Goal: Information Seeking & Learning: Find specific fact

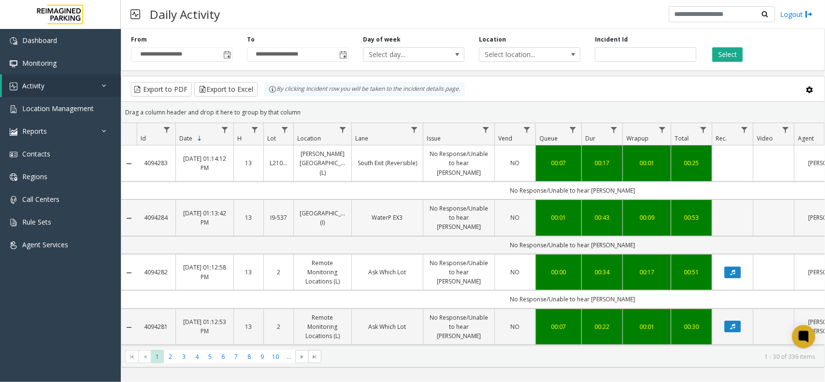
drag, startPoint x: 238, startPoint y: 203, endPoint x: 414, endPoint y: 199, distance: 176.5
click at [414, 200] on tr "4094284 Oct 6, 2025 01:13:42 PM 13 I9-537 Waterpark Place (I) WaterP EX3 No Res…" at bounding box center [564, 218] width 887 height 37
click at [330, 236] on td "No Response/Unable to hear [PERSON_NAME]" at bounding box center [572, 245] width 871 height 18
click at [716, 56] on button "Select" at bounding box center [727, 54] width 30 height 14
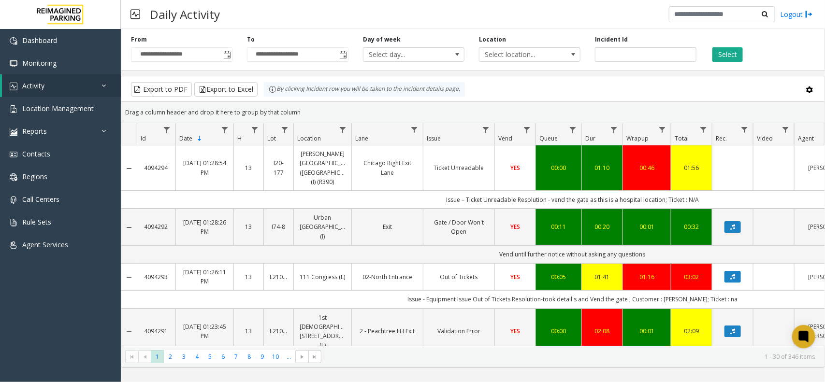
drag, startPoint x: 725, startPoint y: 49, endPoint x: 736, endPoint y: 42, distance: 13.1
click at [736, 42] on div "Select" at bounding box center [762, 48] width 116 height 27
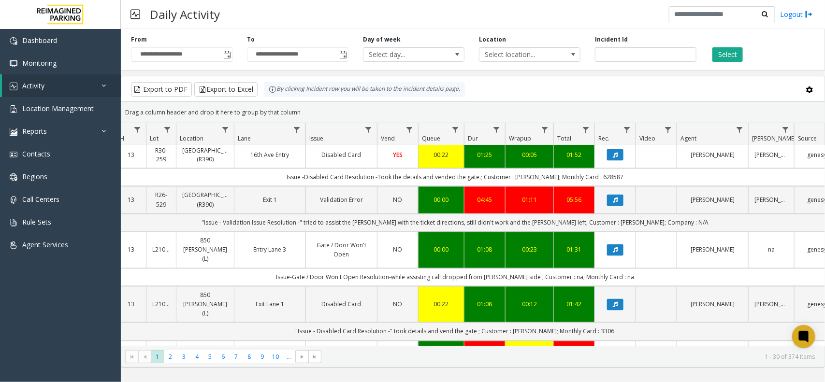
scroll to position [604, 117]
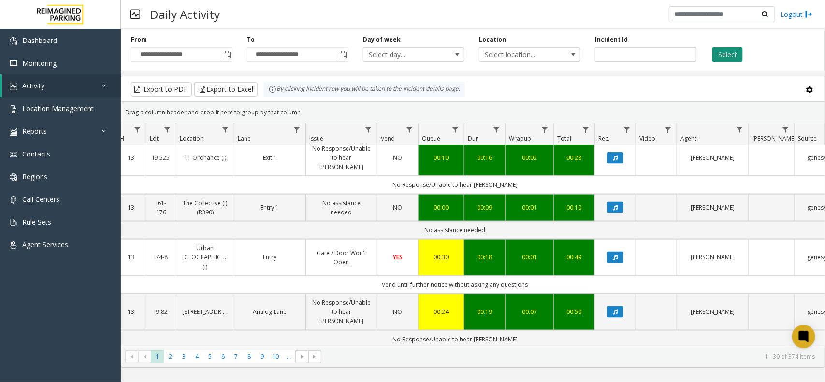
click at [733, 52] on button "Select" at bounding box center [727, 54] width 30 height 14
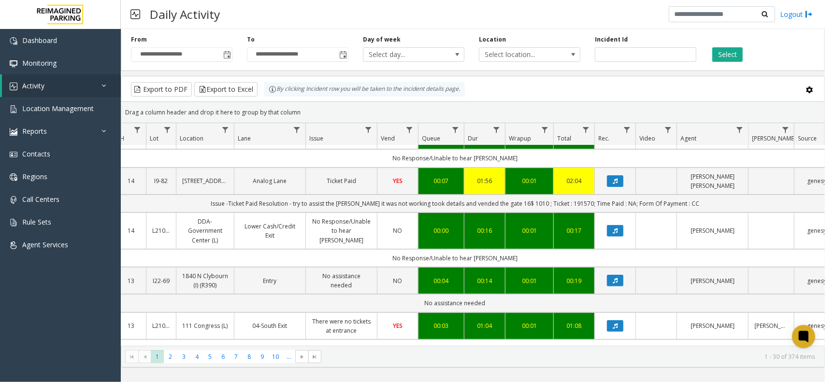
scroll to position [0, 117]
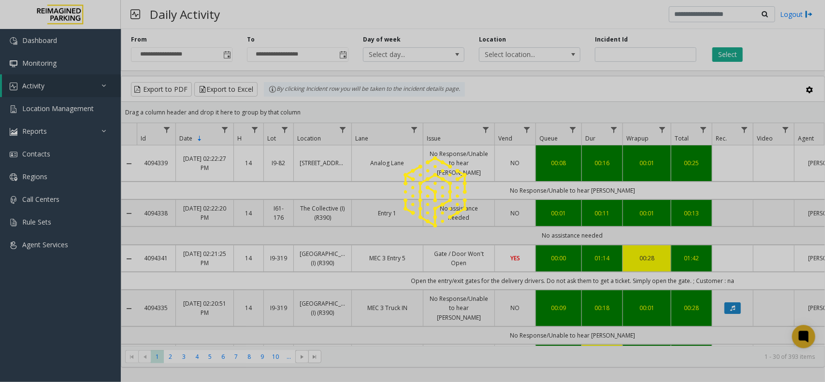
scroll to position [0, 117]
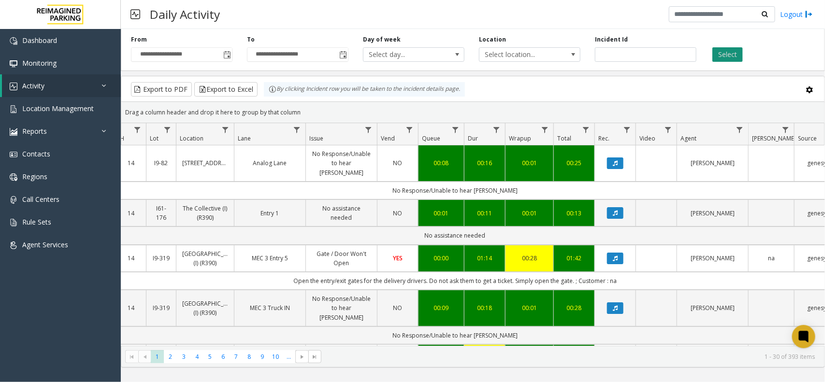
click at [720, 61] on button "Select" at bounding box center [727, 54] width 30 height 14
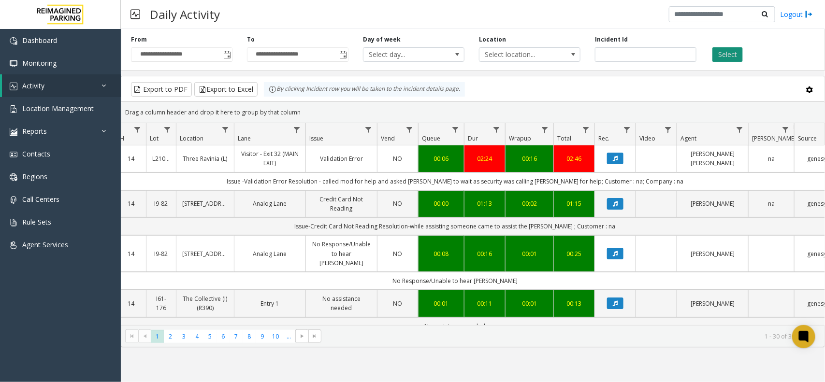
click at [729, 50] on button "Select" at bounding box center [727, 54] width 30 height 14
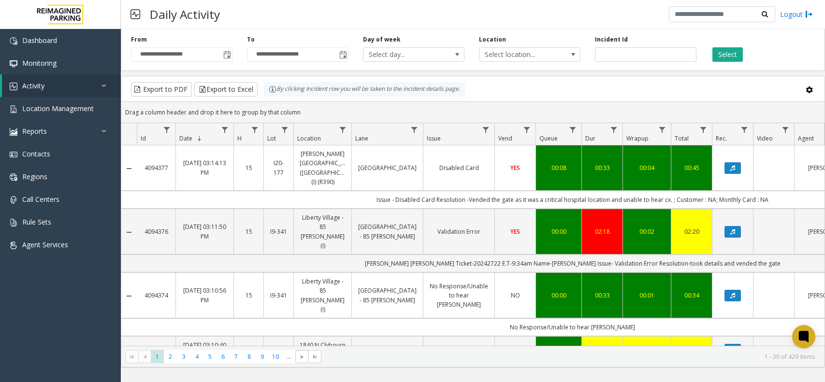
click at [735, 57] on button "Select" at bounding box center [727, 54] width 30 height 14
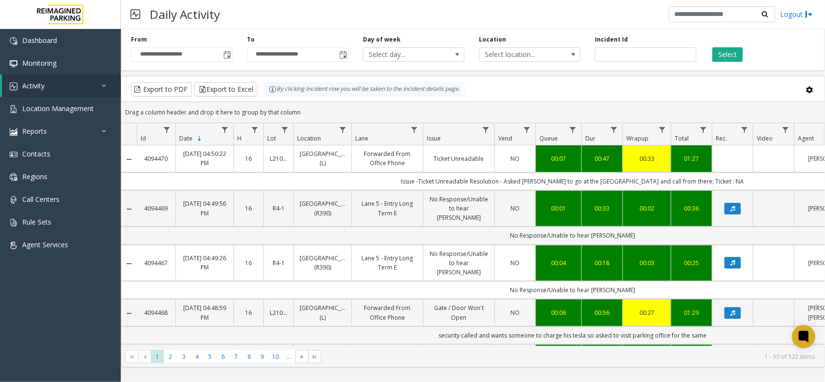
drag, startPoint x: 0, startPoint y: 0, endPoint x: 743, endPoint y: 51, distance: 744.6
click at [743, 51] on div "Select" at bounding box center [762, 48] width 116 height 27
click at [737, 51] on button "Select" at bounding box center [727, 54] width 30 height 14
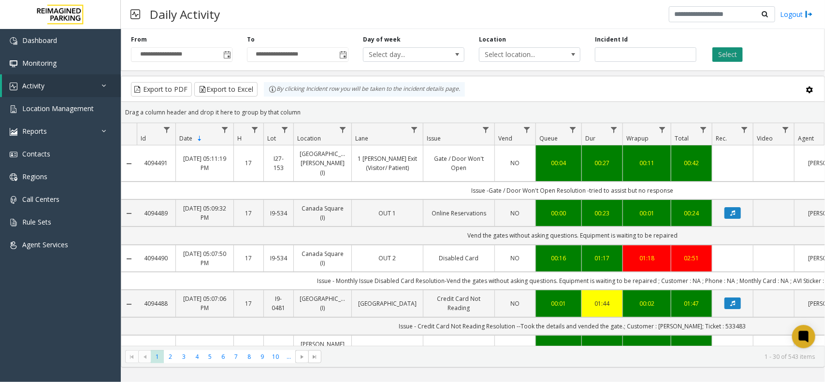
click at [717, 48] on button "Select" at bounding box center [727, 54] width 30 height 14
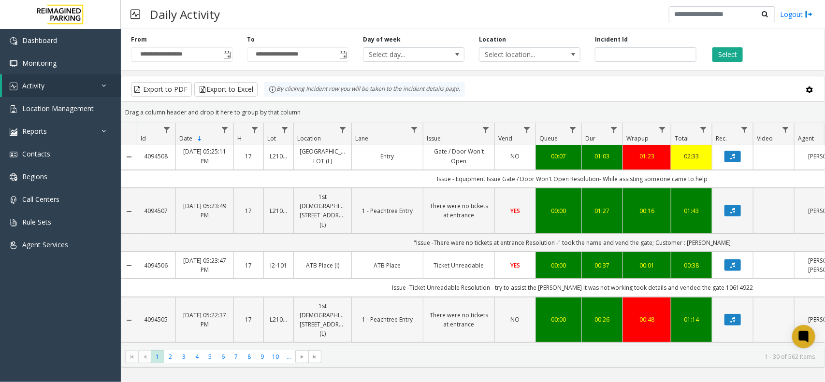
scroll to position [121, 0]
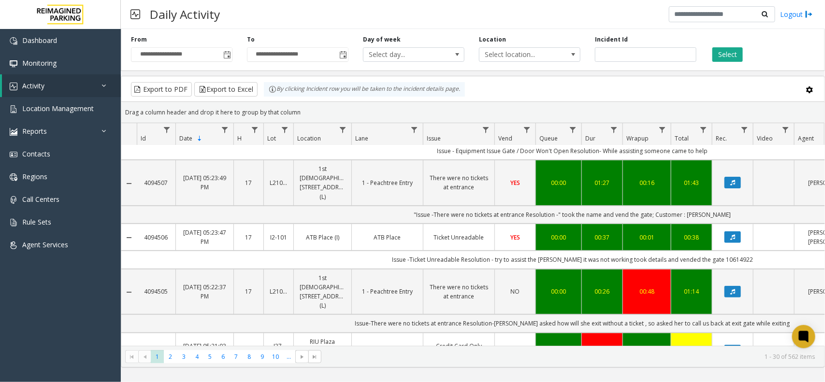
click at [723, 259] on td "Issue -Ticket Unreadable Resolution - try to assist the parker it was not worki…" at bounding box center [572, 260] width 871 height 18
copy td "10614922"
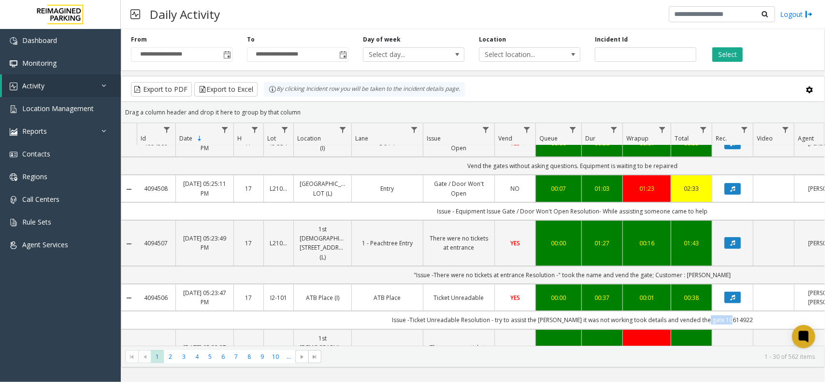
scroll to position [0, 0]
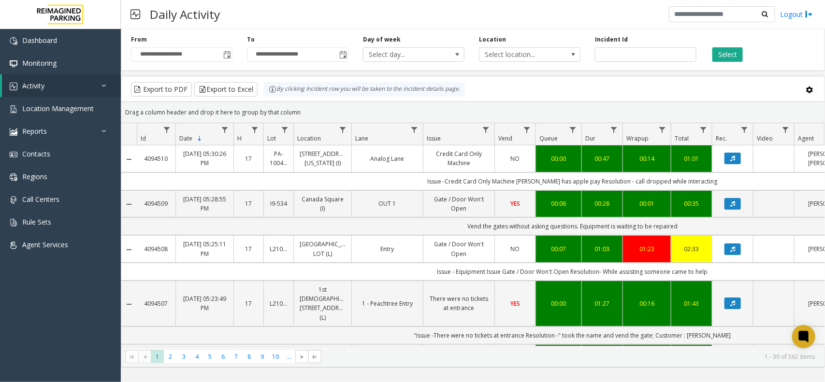
click at [750, 43] on div "Select" at bounding box center [762, 48] width 116 height 27
click at [732, 51] on button "Select" at bounding box center [727, 54] width 30 height 14
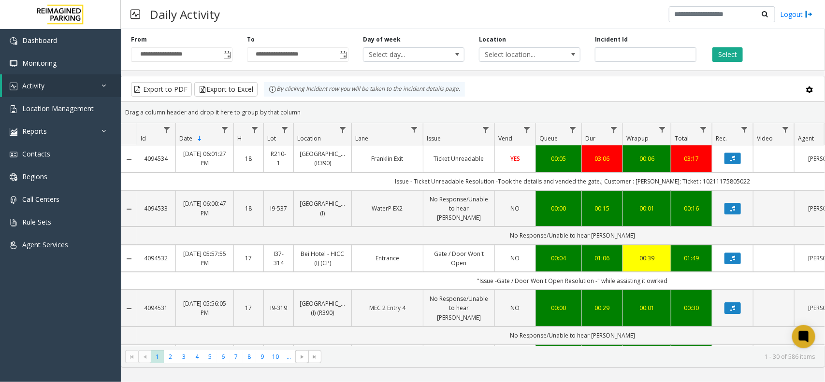
click at [722, 180] on td "Issue - Ticket Unreadable Resolution -Took the details and vended the gate.; Cu…" at bounding box center [572, 182] width 871 height 18
copy td "10211175805022"
click at [654, 180] on td "Issue - Ticket Unreadable Resolution -Took the details and vended the gate.; Cu…" at bounding box center [572, 182] width 871 height 18
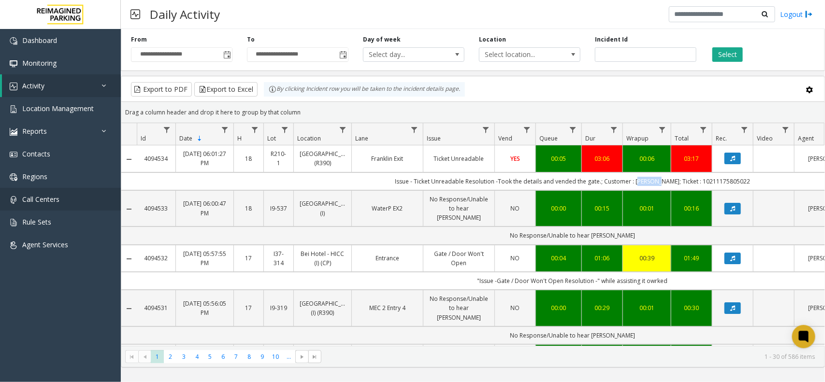
copy td "[PERSON_NAME]"
click at [736, 54] on button "Select" at bounding box center [727, 54] width 30 height 14
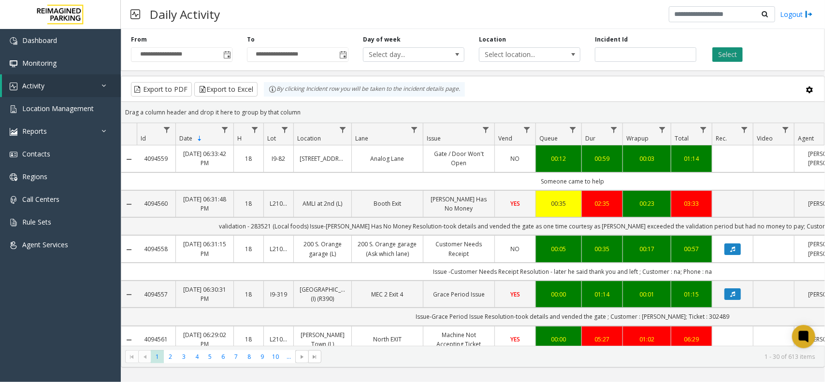
click at [731, 58] on button "Select" at bounding box center [727, 54] width 30 height 14
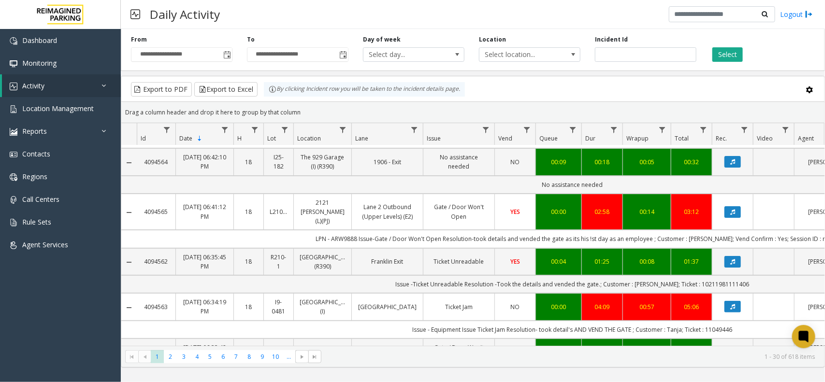
scroll to position [0, 38]
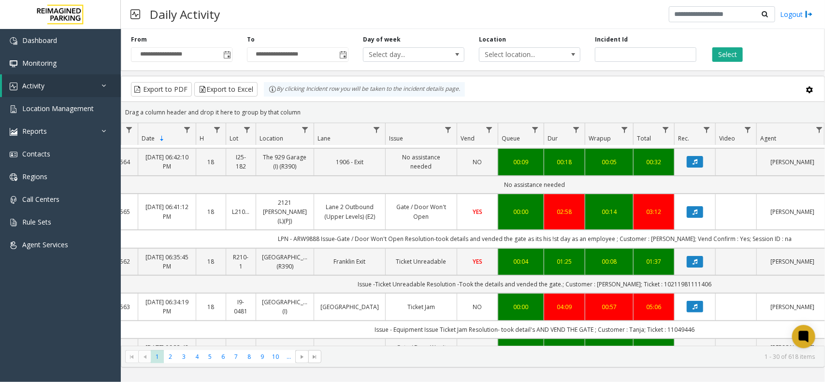
click at [667, 230] on td "LPN - ARW9888 Issue-Gate / Door Won't Open Resolution-took details and vended t…" at bounding box center [534, 239] width 871 height 18
copy td "[PERSON_NAME]"
click at [319, 230] on td "LPN - ARW9888 Issue-Gate / Door Won't Open Resolution-took details and vended t…" at bounding box center [534, 239] width 871 height 18
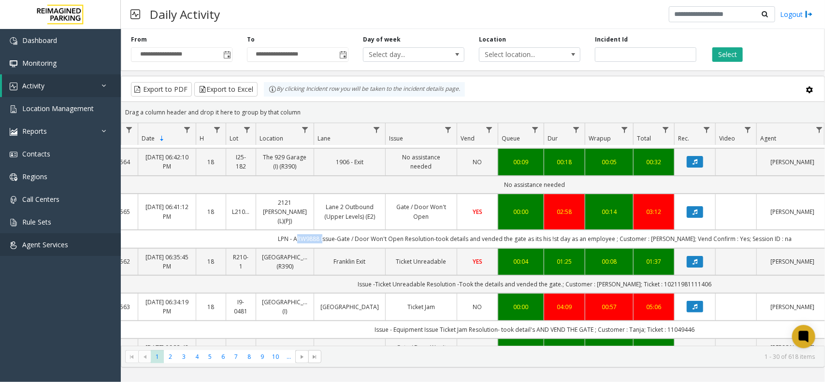
copy td "ARW9888"
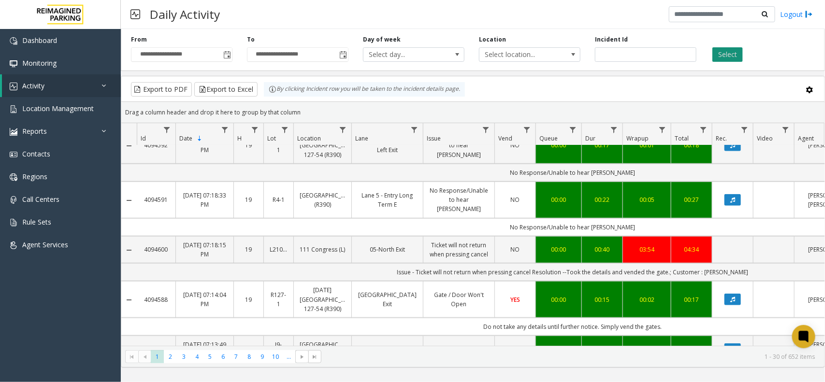
click at [718, 57] on button "Select" at bounding box center [727, 54] width 30 height 14
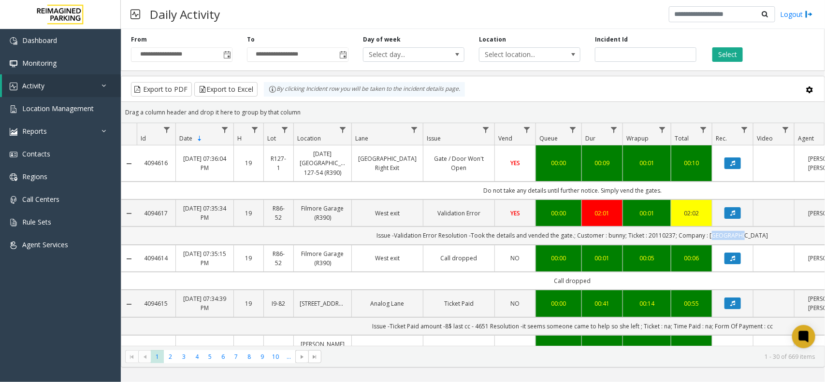
copy td "West Elm"
drag, startPoint x: 724, startPoint y: 238, endPoint x: 752, endPoint y: 236, distance: 27.6
click at [752, 236] on td "Issue -Validation Error Resolution -Took the details and vended the gate.; Cust…" at bounding box center [572, 236] width 871 height 18
click at [682, 238] on td "Issue -Validation Error Resolution -Took the details and vended the gate.; Cust…" at bounding box center [572, 236] width 871 height 18
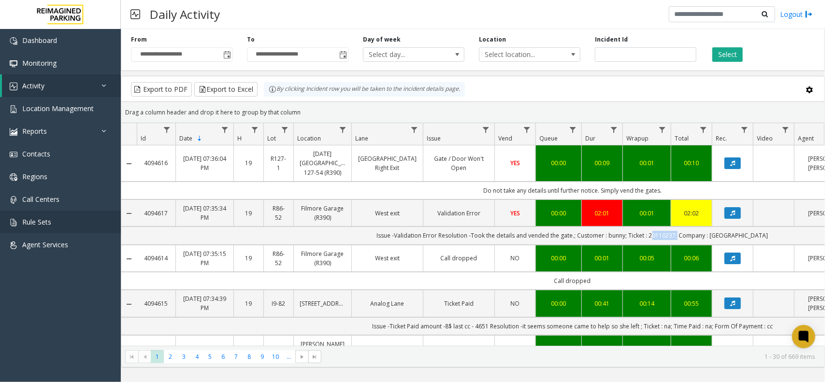
copy td "20110237"
click at [637, 237] on td "Issue -Validation Error Resolution -Took the details and vended the gate.; Cust…" at bounding box center [572, 236] width 871 height 18
copy td "bunny"
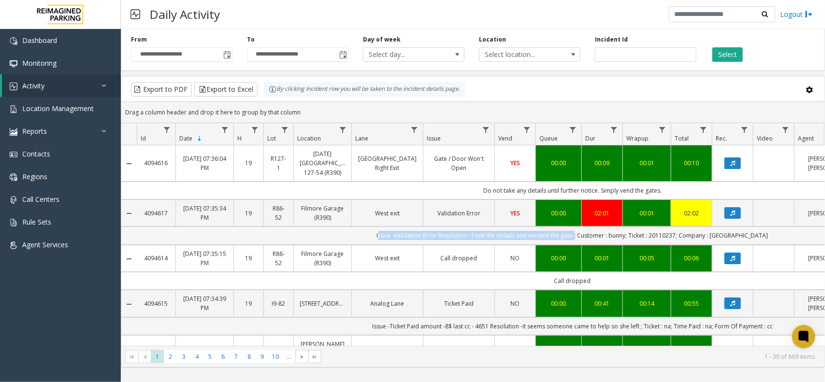
drag, startPoint x: 381, startPoint y: 235, endPoint x: 589, endPoint y: 241, distance: 207.9
click at [589, 241] on td "Issue -Validation Error Resolution -Took the details and vended the gate.; Cust…" at bounding box center [572, 236] width 871 height 18
copy td "Issue -Validation Error Resolution -Took the details and vended the gate"
click at [723, 52] on button "Select" at bounding box center [727, 54] width 30 height 14
